Goal: Find specific page/section: Find specific page/section

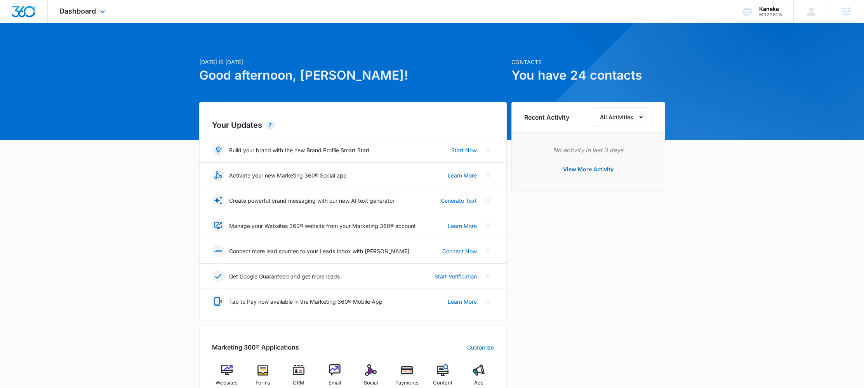
click at [87, 18] on div "Dashboard Apps Websites Forms CRM Email Social Payments POS Content Ads Intelli…" at bounding box center [83, 11] width 71 height 23
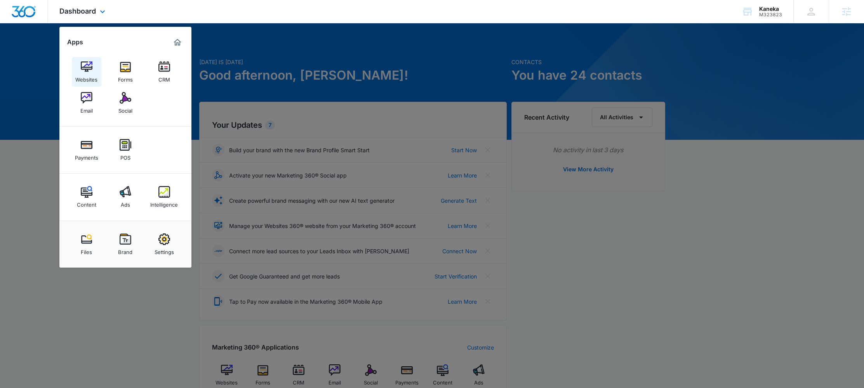
click at [97, 74] on link "Websites" at bounding box center [87, 72] width 30 height 30
